Goal: Transaction & Acquisition: Purchase product/service

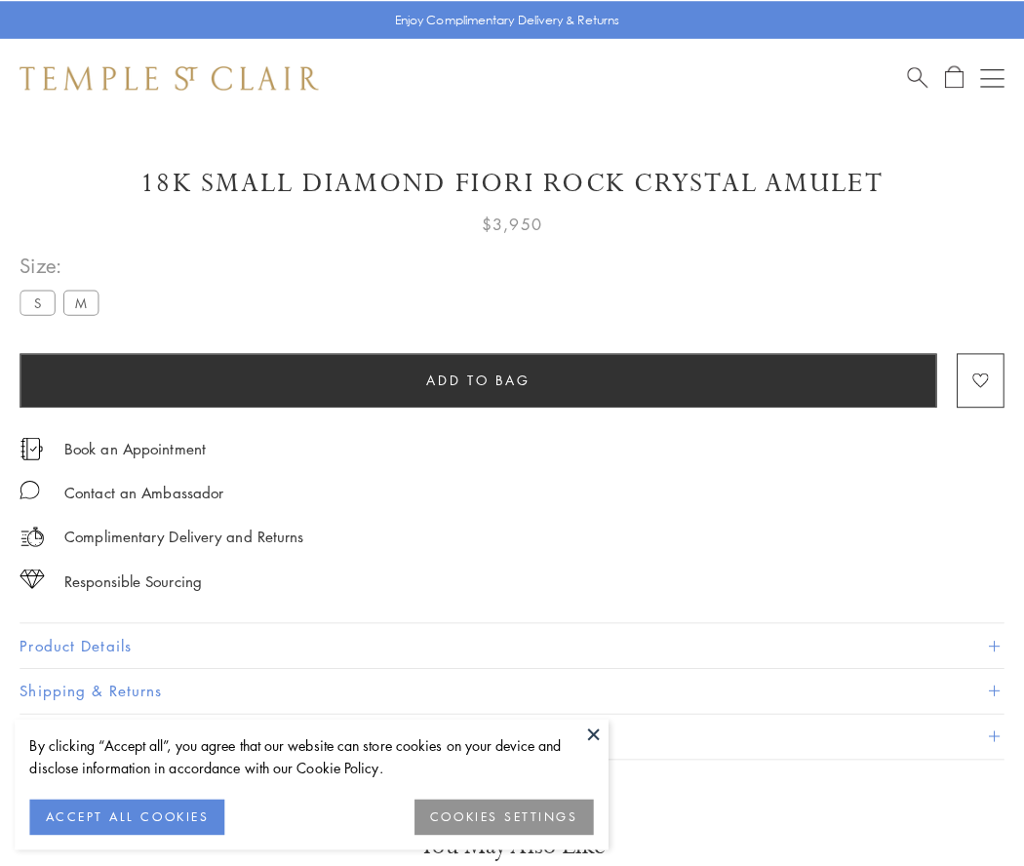
scroll to position [115, 0]
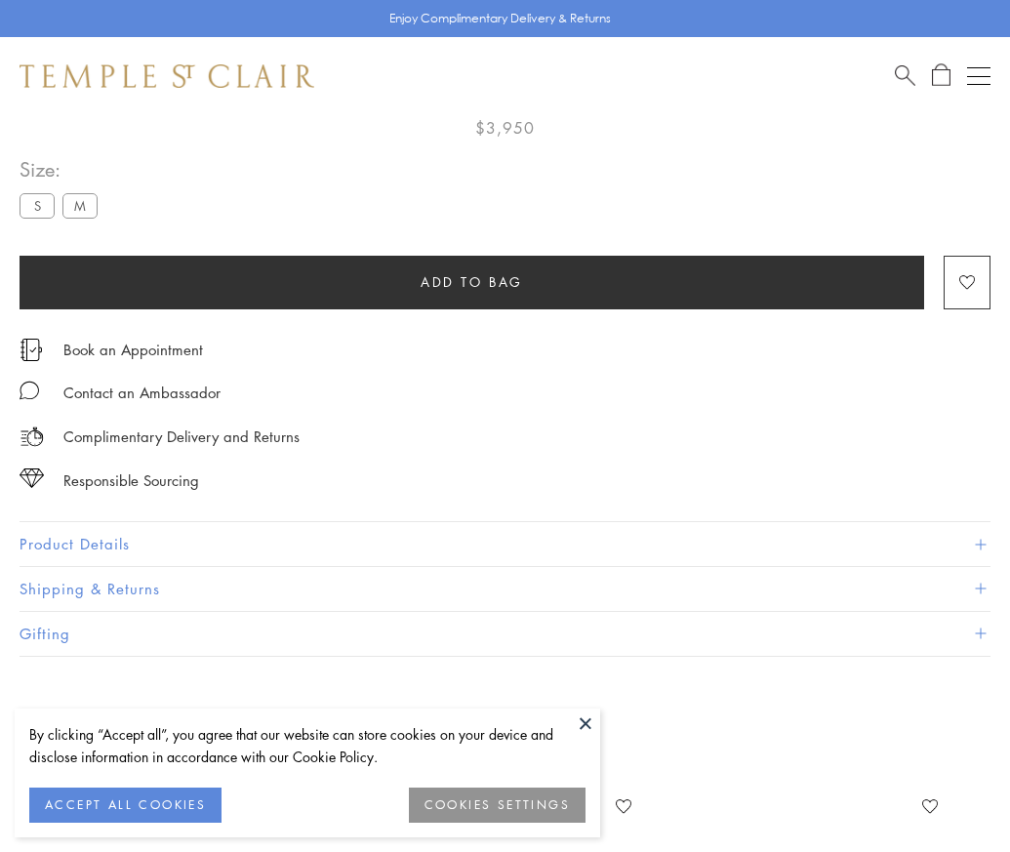
click at [471, 273] on span "Add to bag" at bounding box center [471, 281] width 102 height 21
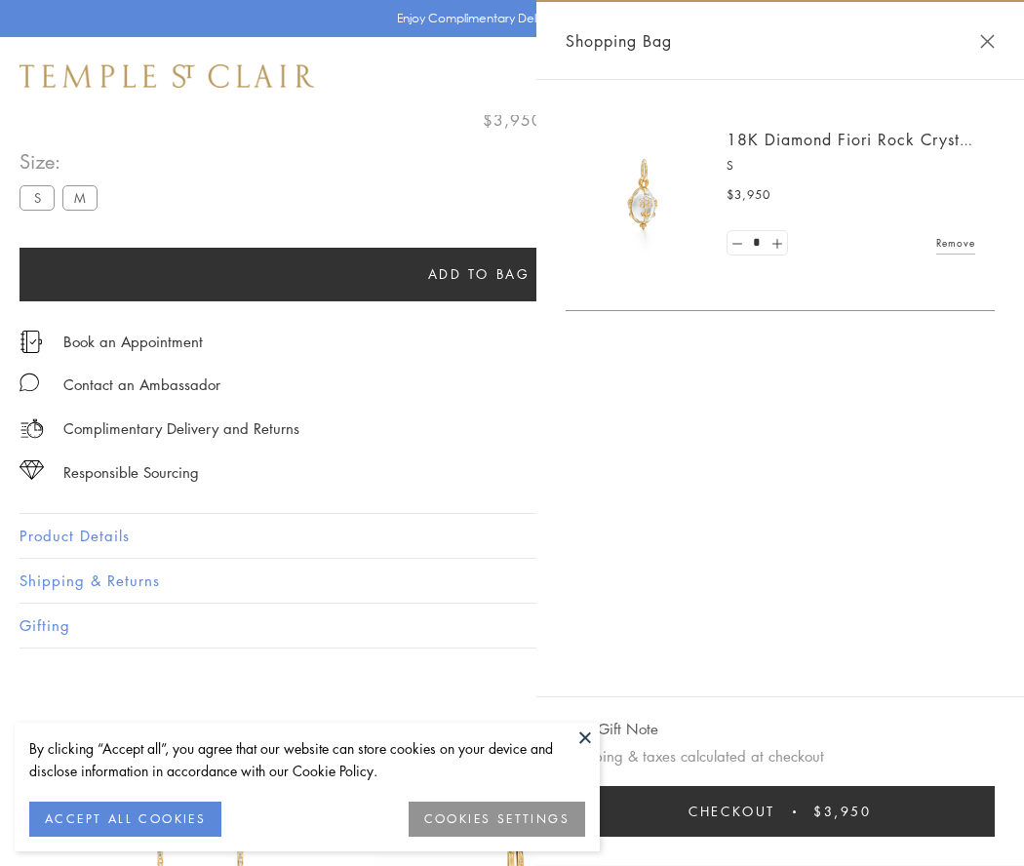
click at [785, 812] on button "Checkout $3,950" at bounding box center [780, 811] width 429 height 51
